Goal: Transaction & Acquisition: Purchase product/service

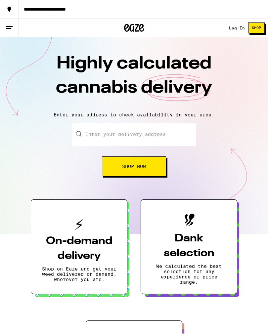
click at [231, 30] on link "Log In" at bounding box center [237, 28] width 16 height 4
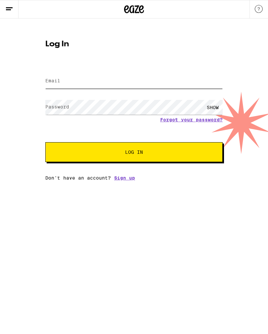
click at [113, 82] on input "Email" at bounding box center [133, 81] width 177 height 15
type input "[EMAIL_ADDRESS][DOMAIN_NAME]"
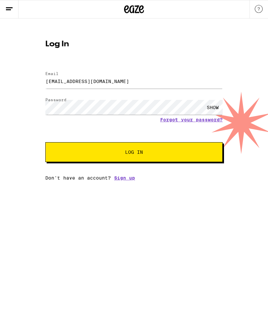
click at [143, 152] on span "Log In" at bounding box center [134, 152] width 18 height 5
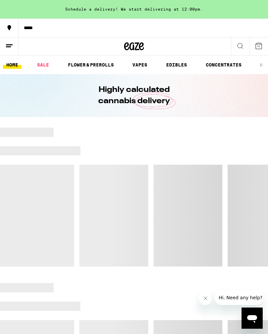
click at [266, 312] on div at bounding box center [134, 314] width 268 height 9
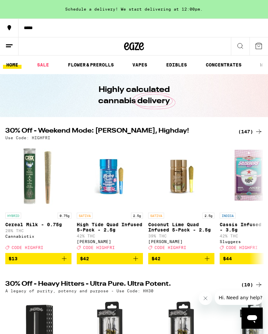
click at [267, 330] on img "Open page for SFV OG Ultra - 1g from Heavy Hitters" at bounding box center [252, 329] width 66 height 66
click at [93, 68] on link "FLOWER & PREROLLS" at bounding box center [90, 65] width 53 height 8
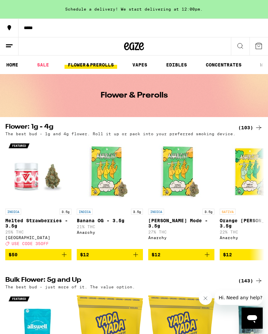
click at [43, 131] on h2 "Flower: 1g - 4g" at bounding box center [117, 128] width 225 height 8
click at [254, 128] on div "(103)" at bounding box center [250, 128] width 24 height 8
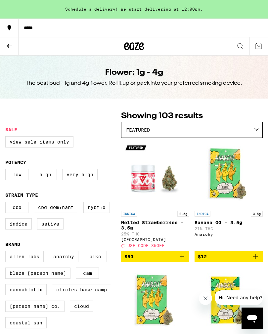
click at [52, 229] on label "Sativa" at bounding box center [50, 223] width 26 height 11
click at [7, 203] on input "Sativa" at bounding box center [7, 202] width 0 height 0
checkbox input "true"
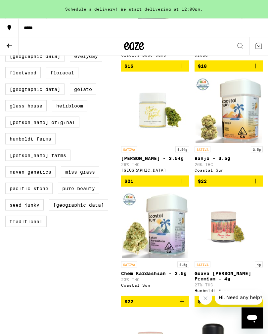
scroll to position [298, 0]
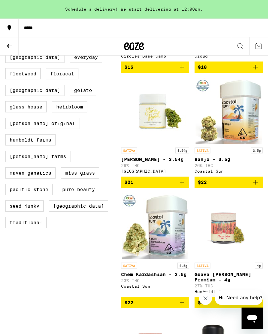
click at [183, 186] on icon "Add to bag" at bounding box center [182, 182] width 8 height 8
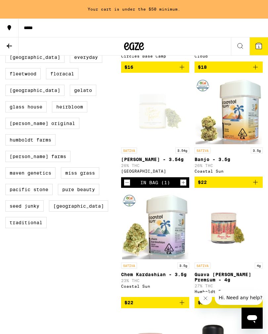
click at [11, 49] on icon at bounding box center [9, 46] width 8 height 8
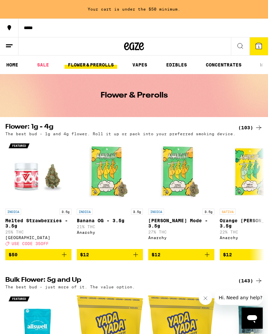
click at [248, 126] on div "(103)" at bounding box center [250, 128] width 24 height 8
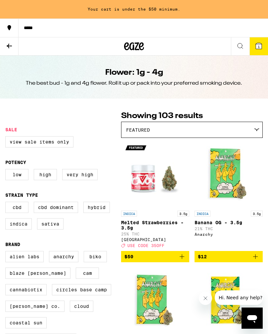
click at [23, 229] on label "Indica" at bounding box center [18, 223] width 26 height 11
click at [7, 203] on input "Indica" at bounding box center [7, 202] width 0 height 0
checkbox input "true"
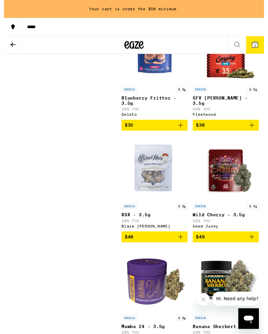
scroll to position [744, 0]
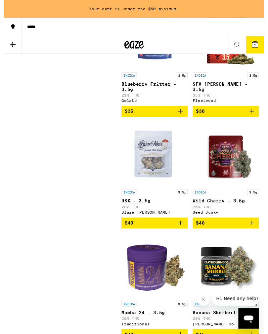
click at [256, 233] on icon "Add to bag" at bounding box center [255, 230] width 8 height 8
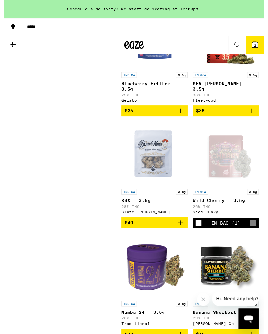
click at [256, 45] on icon at bounding box center [258, 46] width 6 height 6
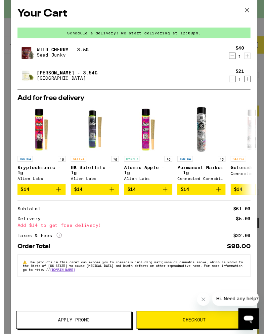
click at [56, 245] on icon "More Info" at bounding box center [56, 241] width 5 height 5
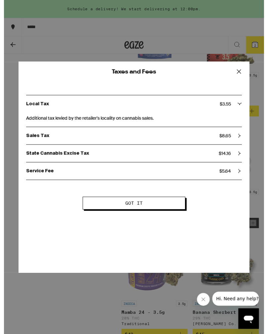
click at [144, 211] on span "Got it" at bounding box center [134, 209] width 52 height 5
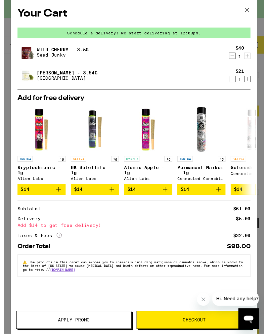
click at [194, 329] on span "Checkout" at bounding box center [196, 329] width 24 height 5
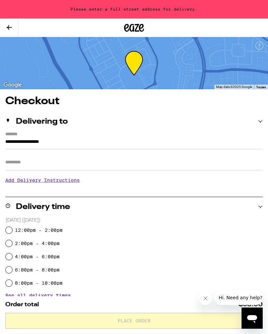
click at [29, 164] on input "Apt/Suite" at bounding box center [133, 162] width 257 height 16
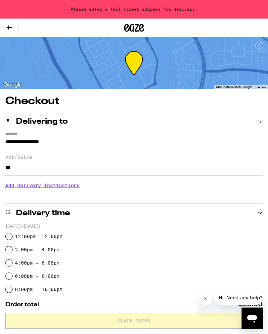
type input "***"
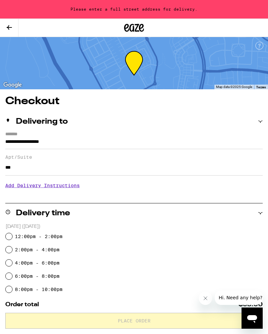
click at [63, 142] on input "**********" at bounding box center [133, 143] width 257 height 11
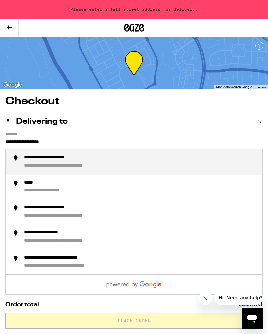
click at [66, 143] on input "**********" at bounding box center [133, 143] width 257 height 11
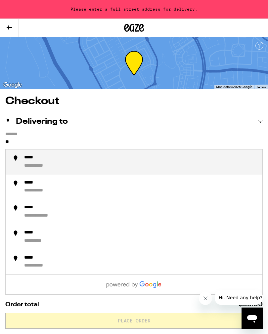
type input "*"
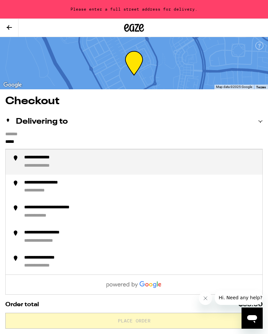
click at [61, 216] on div "**********" at bounding box center [43, 216] width 39 height 6
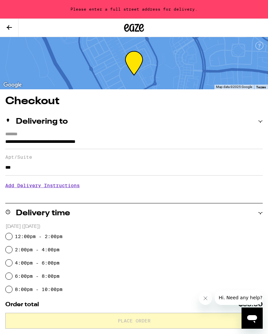
type input "**********"
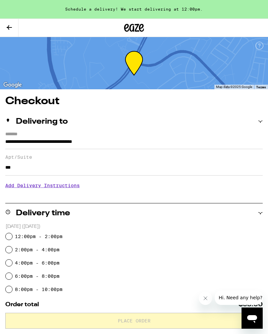
click at [111, 229] on p "[DATE] ([DATE])" at bounding box center [134, 226] width 257 height 6
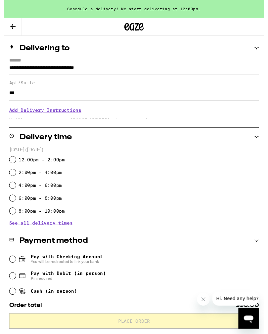
click at [7, 165] on input "12:00pm - 2:00pm" at bounding box center [9, 164] width 7 height 7
radio input "true"
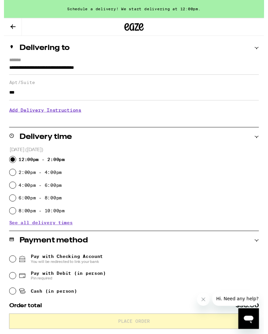
click at [12, 301] on input "Cash (in person)" at bounding box center [9, 299] width 7 height 7
radio input "true"
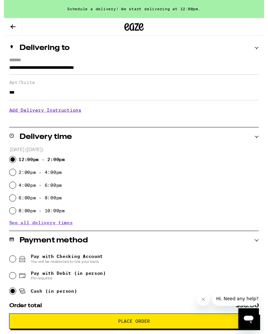
click at [170, 327] on button "Place Order" at bounding box center [133, 331] width 257 height 16
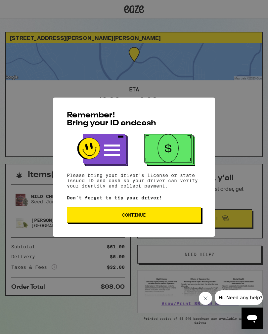
click at [172, 217] on span "Continue" at bounding box center [133, 214] width 123 height 5
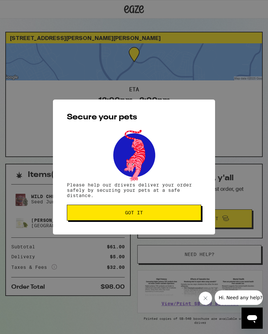
click at [181, 211] on button "Got it" at bounding box center [134, 212] width 134 height 16
